Goal: Information Seeking & Learning: Stay updated

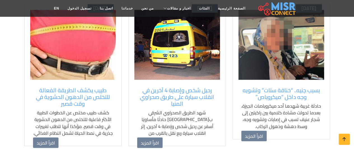
scroll to position [476, 0]
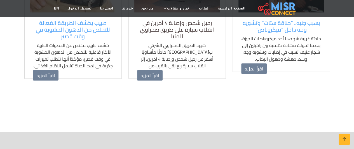
click at [160, 27] on h5 "رحيل شخص وإصابة 4 آخرين في انقلاب سيارة على طريق صحراوي المنيا" at bounding box center [177, 30] width 80 height 20
